Goal: Navigation & Orientation: Find specific page/section

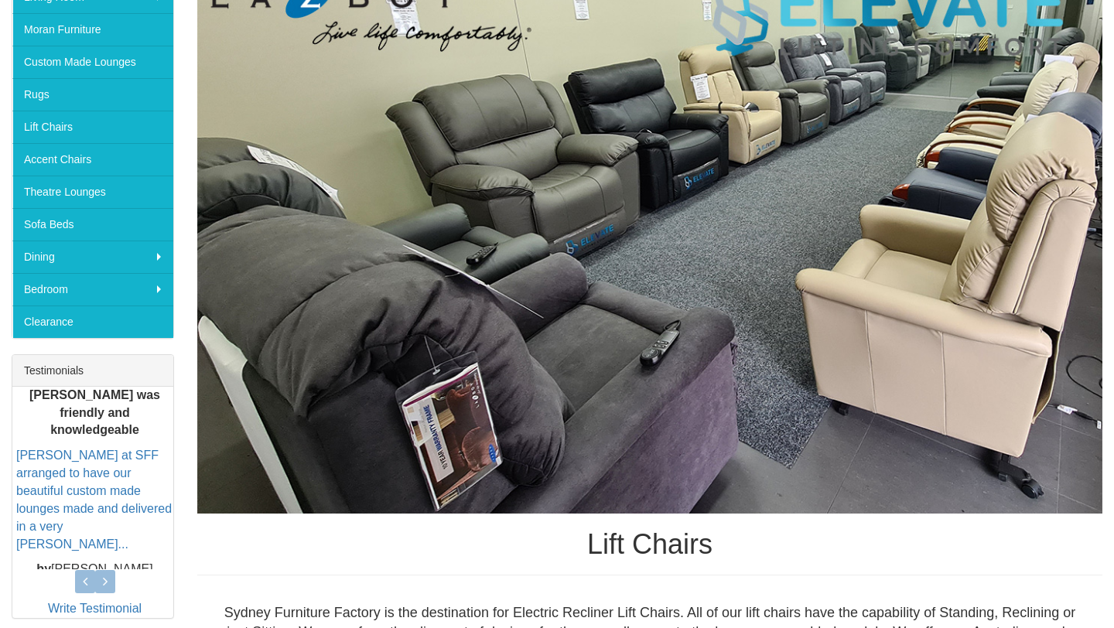
scroll to position [158, 0]
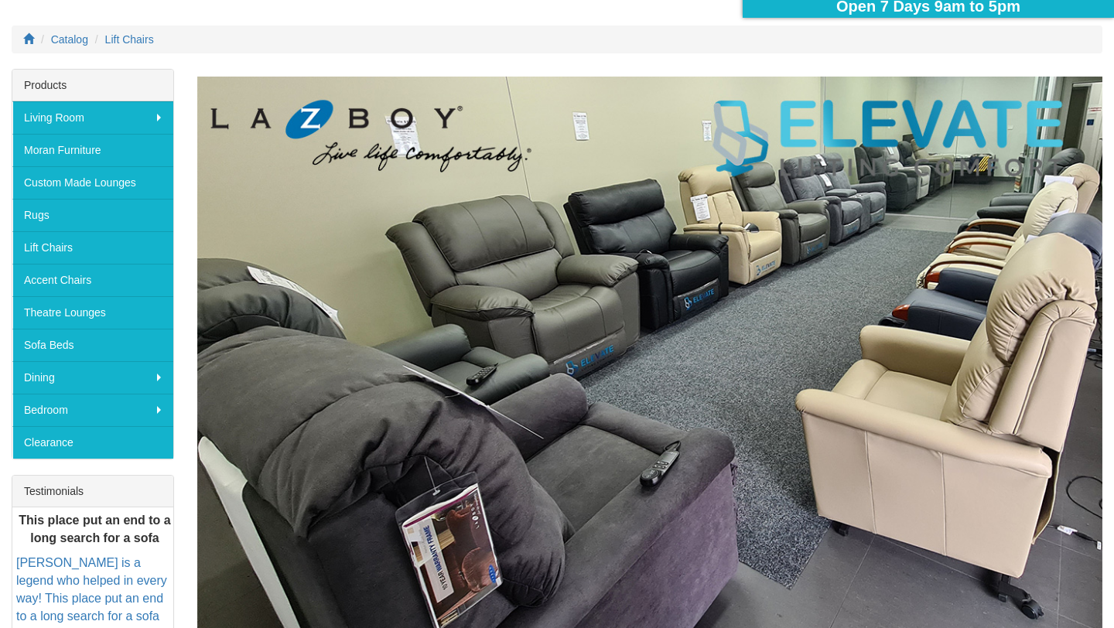
scroll to position [254, 0]
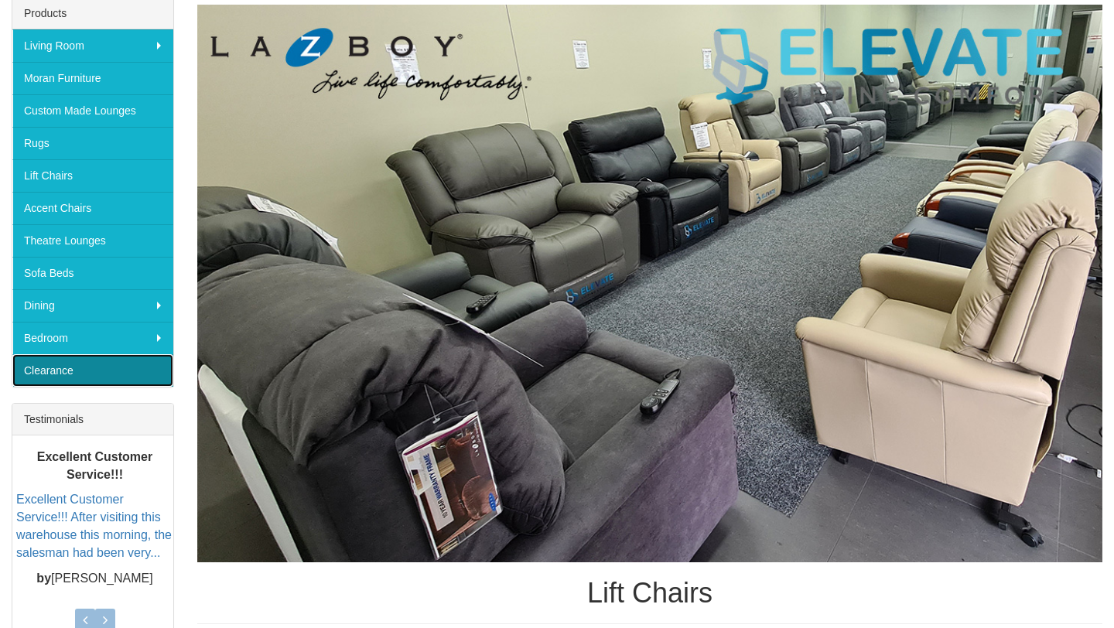
click at [39, 367] on link "Clearance" at bounding box center [92, 370] width 161 height 32
